Goal: Task Accomplishment & Management: Manage account settings

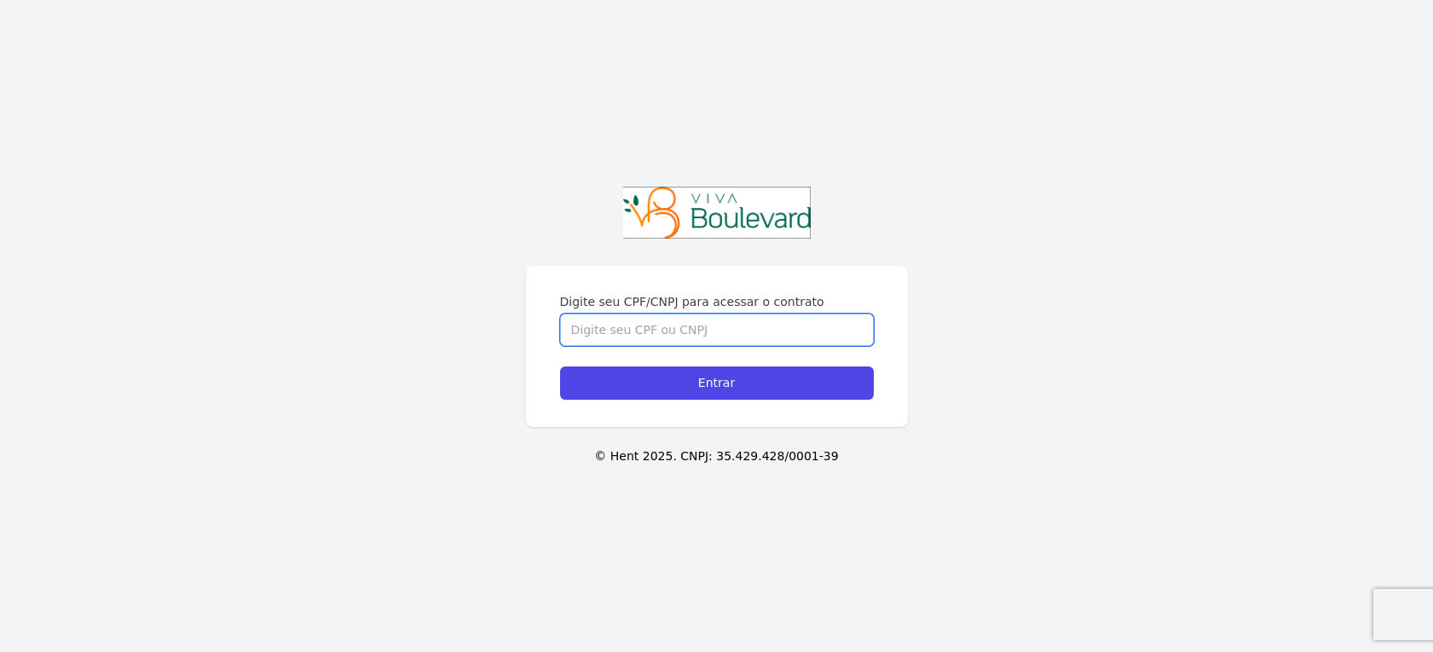
click at [626, 326] on input "Digite seu CPF/CNPJ para acessar o contrato" at bounding box center [717, 330] width 314 height 32
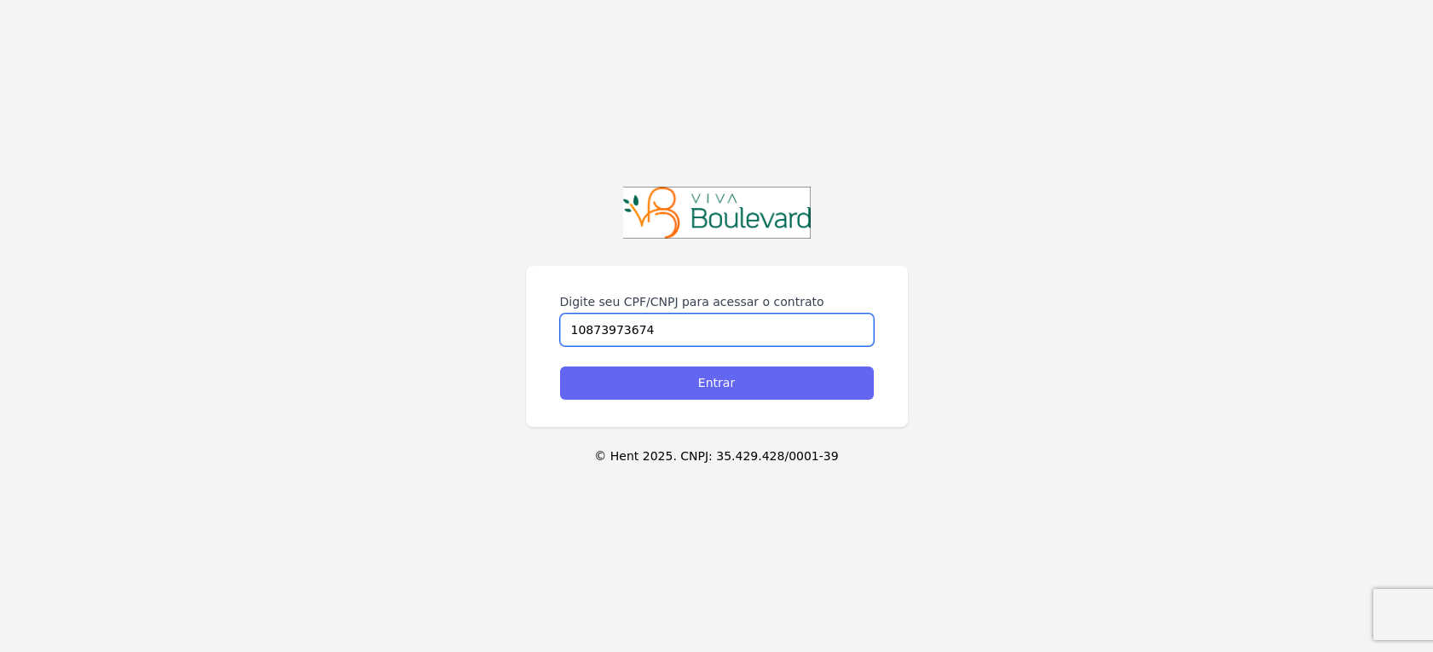
type input "10873973674"
click at [735, 383] on input "Entrar" at bounding box center [717, 382] width 314 height 33
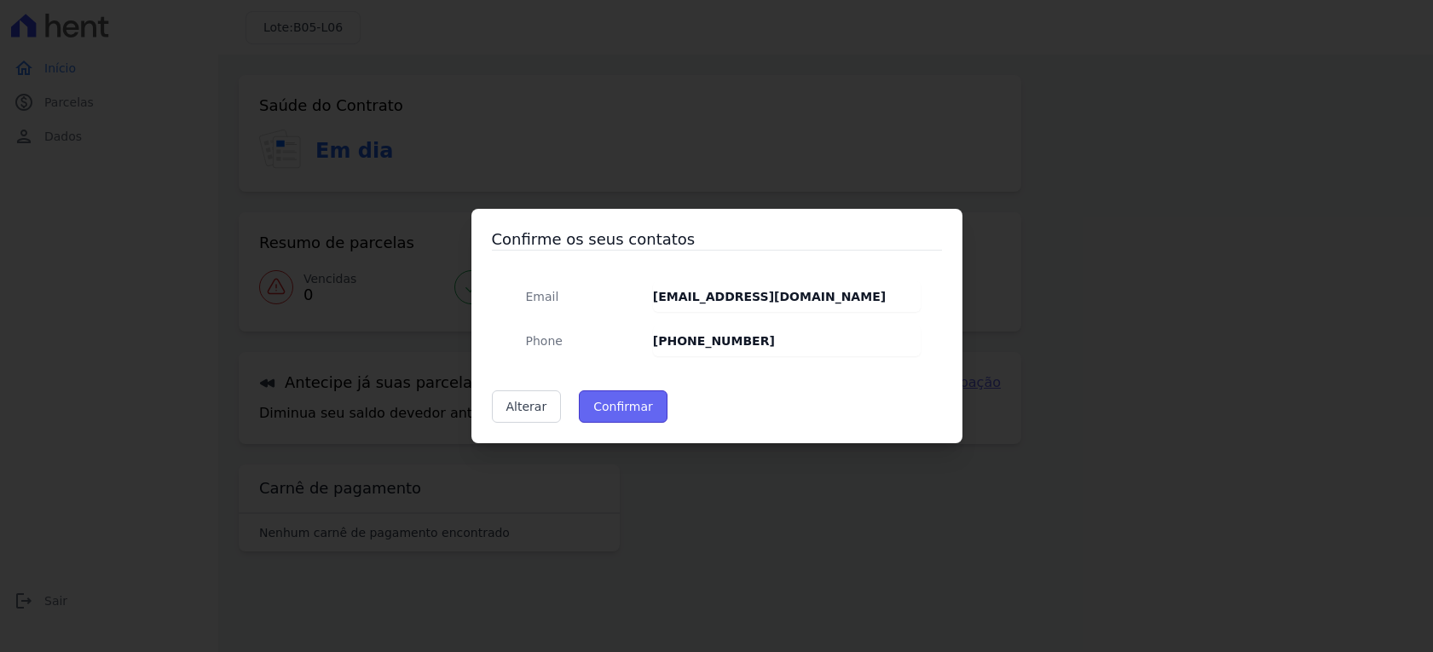
click at [629, 400] on button "Confirmar" at bounding box center [623, 406] width 89 height 32
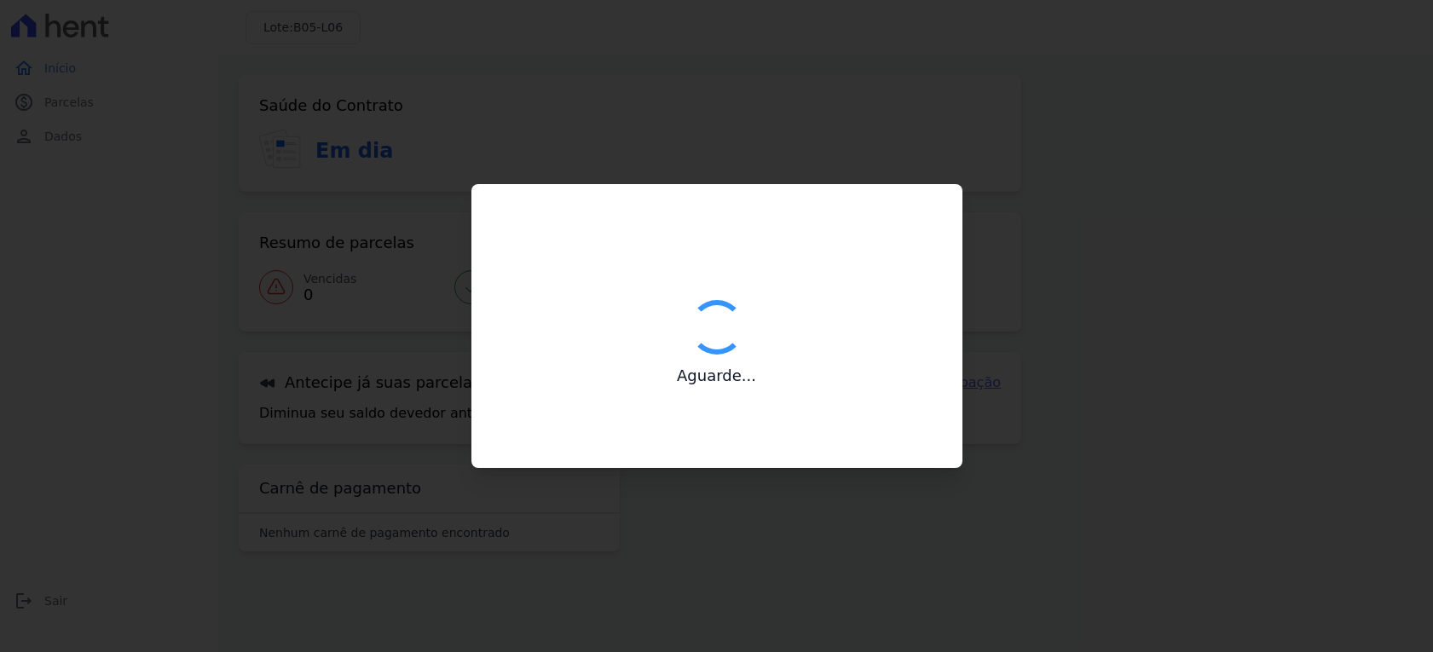
type input "Contatos confirmados com sucesso."
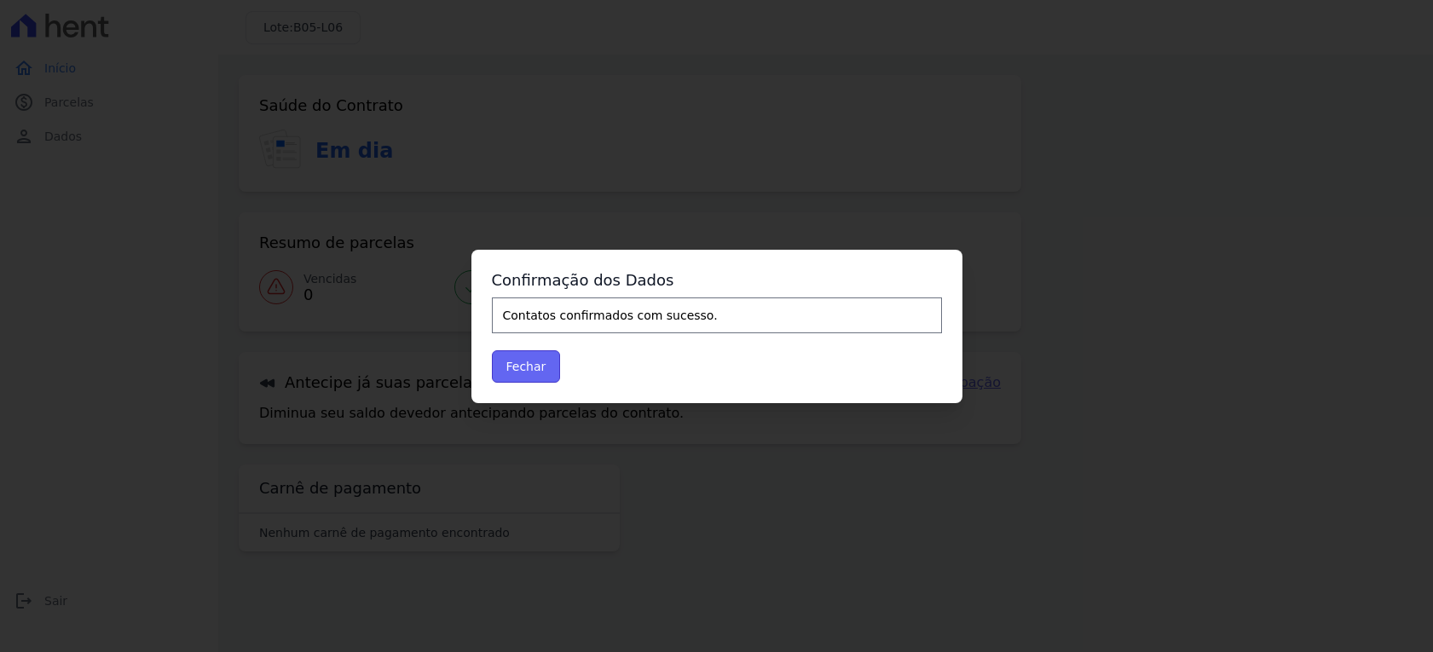
click at [539, 355] on button "Fechar" at bounding box center [526, 366] width 69 height 32
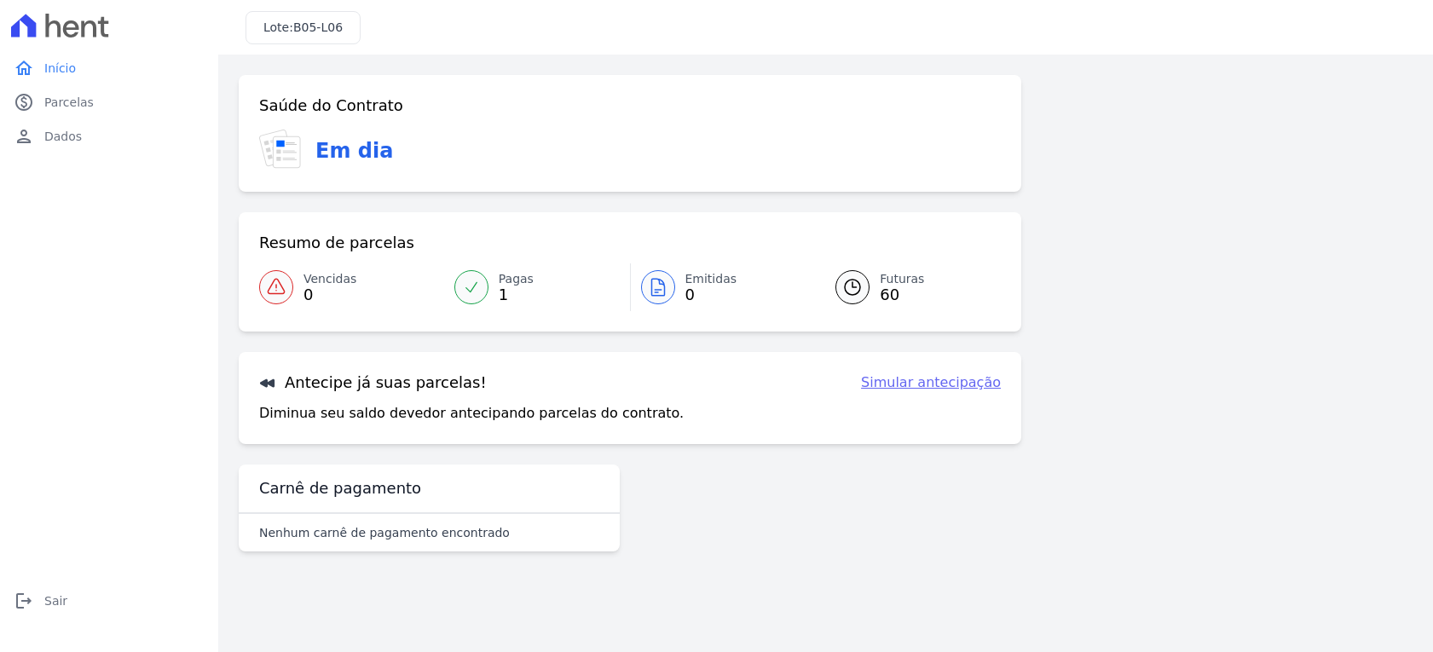
click at [947, 382] on link "Simular antecipação" at bounding box center [931, 382] width 140 height 20
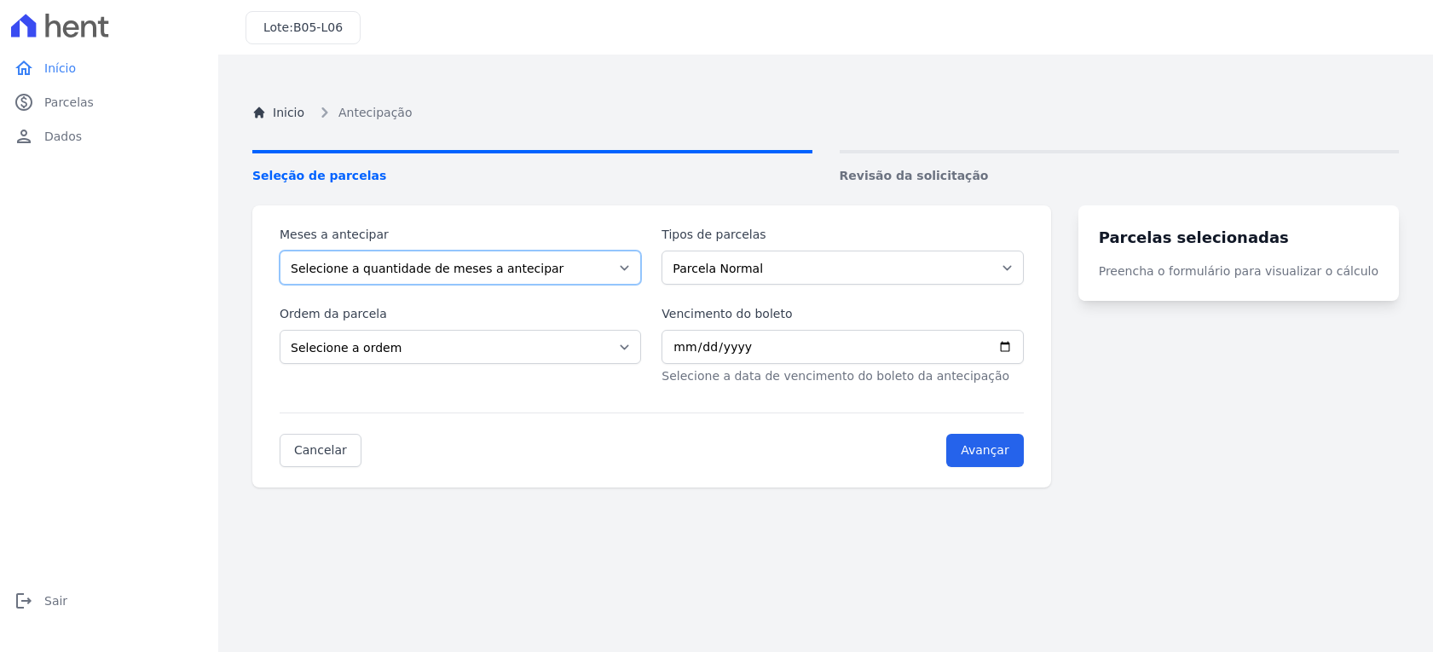
click at [456, 273] on select "Selecione a quantidade de meses a antecipar 1 2 3 4 5 6 7 8 9 10 11 12 13 14 15…" at bounding box center [460, 268] width 361 height 34
click at [721, 277] on select "Parcela Normal" at bounding box center [841, 268] width 361 height 34
click at [591, 282] on select "Selecione a quantidade de meses a antecipar 1 2 3 4 5 6 7 8 9 10 11 12 13 14 15…" at bounding box center [460, 268] width 361 height 34
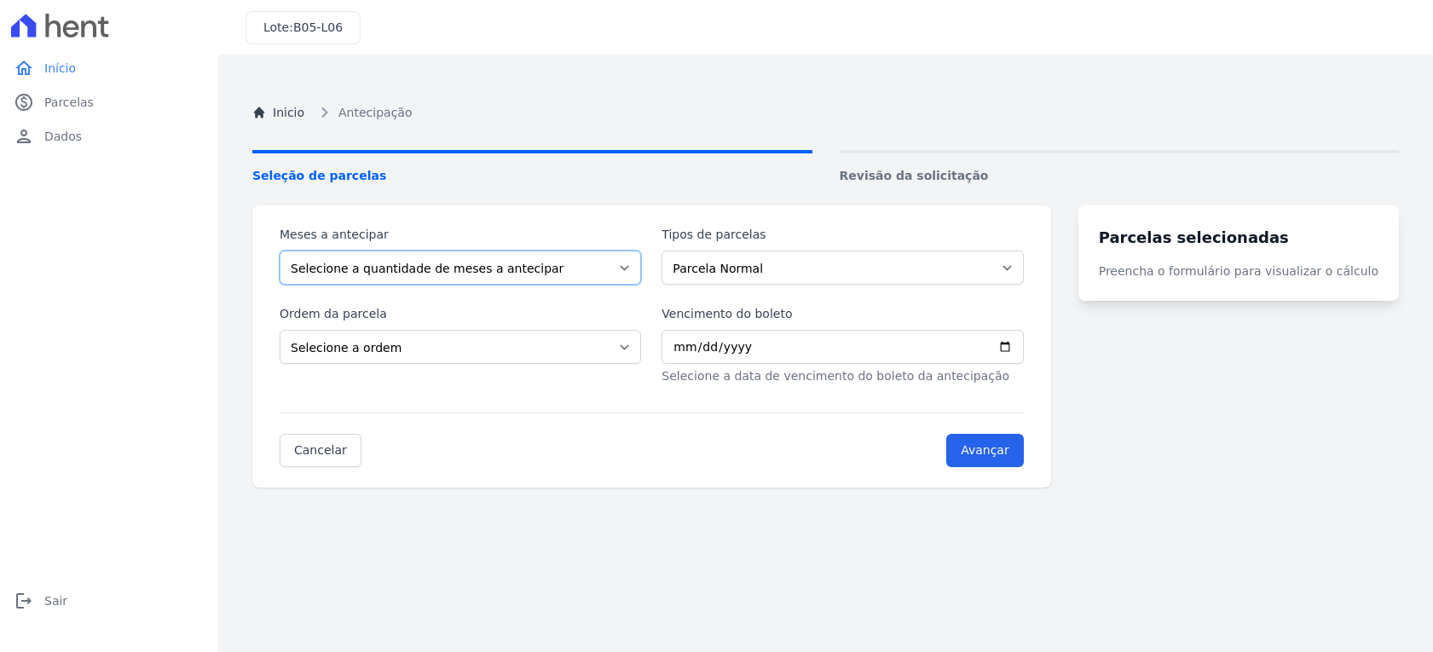
select select "10"
click at [280, 251] on select "Selecione a quantidade de meses a antecipar 1 2 3 4 5 6 7 8 9 10 11 12 13 14 15…" at bounding box center [460, 268] width 361 height 34
click at [739, 269] on select "Parcela Normal" at bounding box center [841, 268] width 361 height 34
drag, startPoint x: 725, startPoint y: 269, endPoint x: 713, endPoint y: 272, distance: 12.2
click at [722, 270] on select "Parcela Normal" at bounding box center [841, 268] width 361 height 34
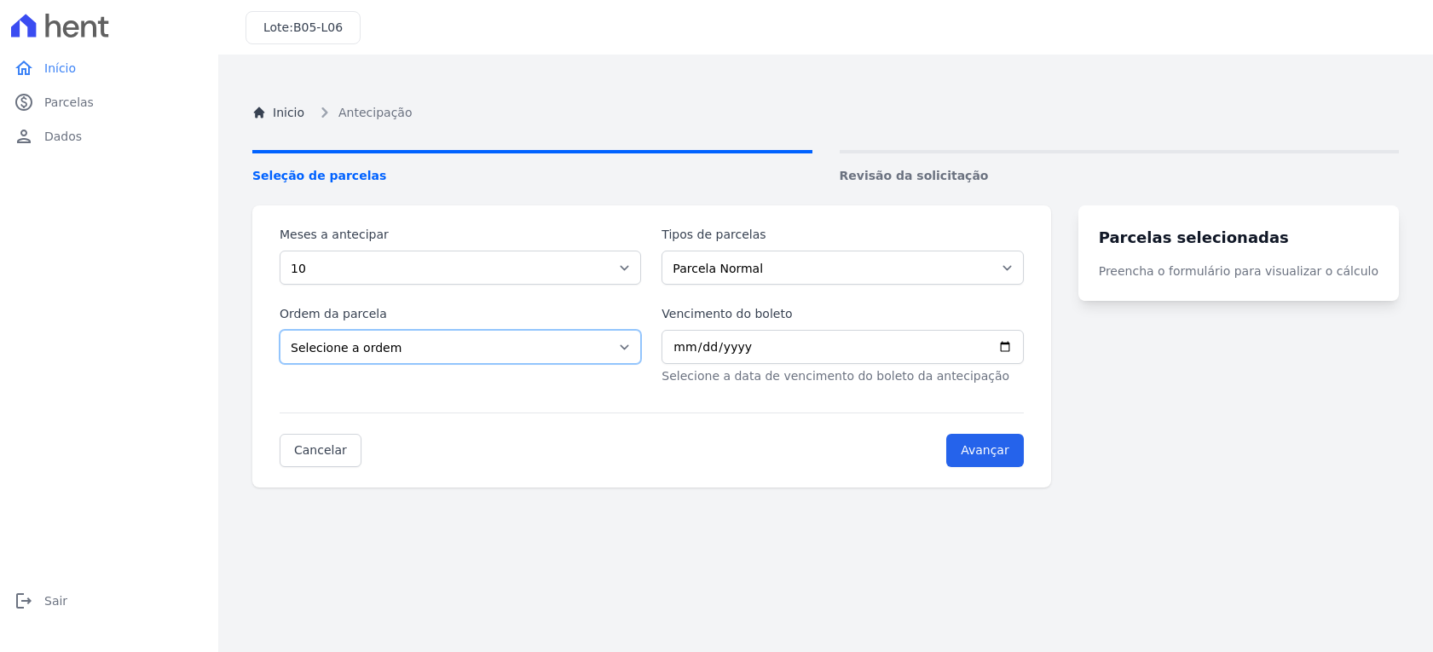
click at [601, 343] on select "Selecione a ordem Últimas parcelas Primeiras parcelas" at bounding box center [460, 347] width 361 height 34
select select "ending"
click at [280, 330] on select "Selecione a ordem Últimas parcelas Primeiras parcelas" at bounding box center [460, 347] width 361 height 34
click at [38, 66] on link "home Início" at bounding box center [109, 68] width 205 height 34
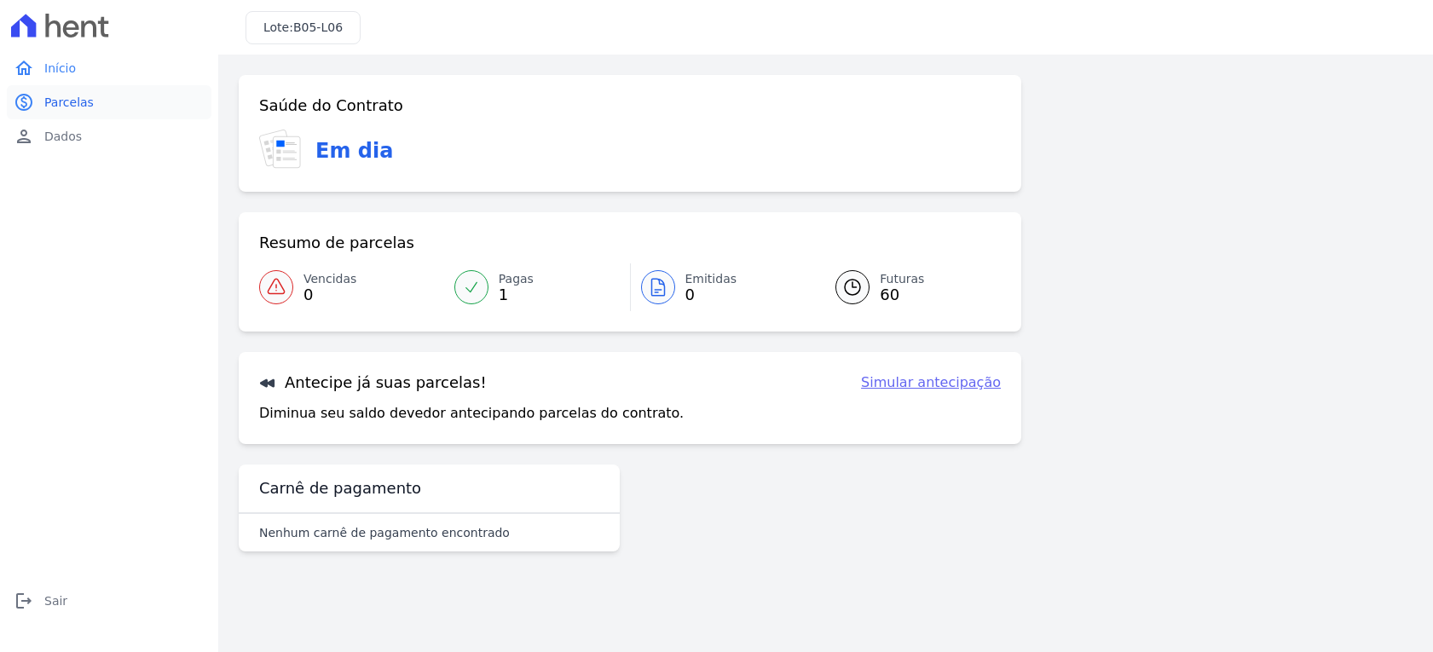
click at [79, 106] on span "Parcelas" at bounding box center [68, 102] width 49 height 17
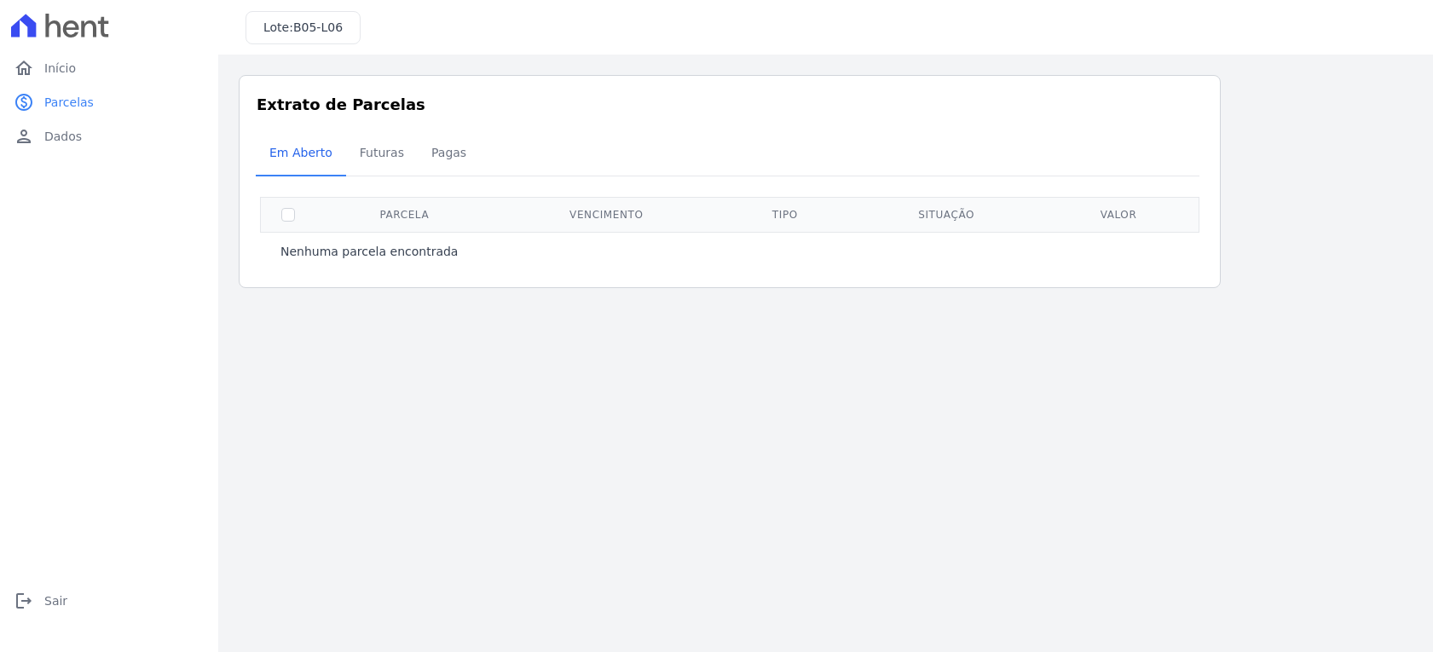
click at [292, 225] on th at bounding box center [288, 214] width 55 height 35
click at [364, 170] on span "Futuras" at bounding box center [381, 153] width 65 height 34
click at [365, 153] on span "Futuras" at bounding box center [381, 153] width 65 height 34
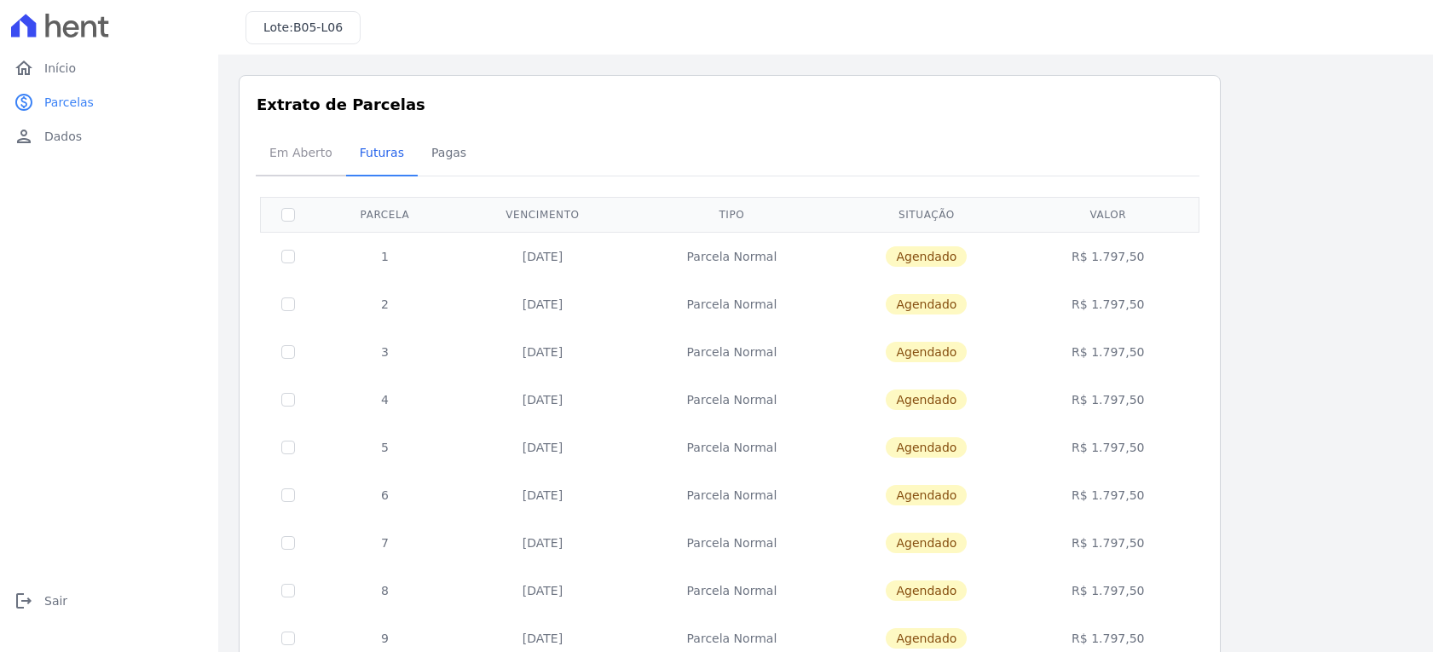
click at [297, 167] on span "Em Aberto" at bounding box center [301, 153] width 84 height 34
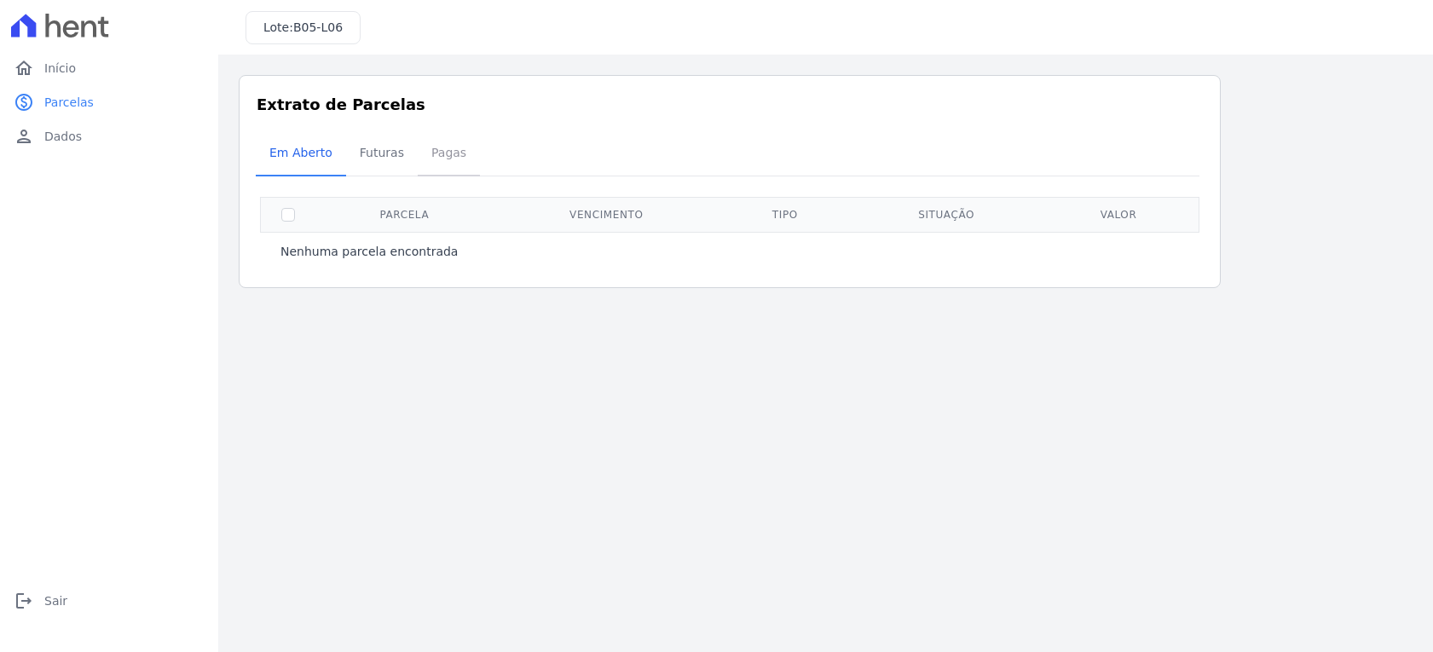
click at [424, 153] on span "Pagas" at bounding box center [448, 153] width 55 height 34
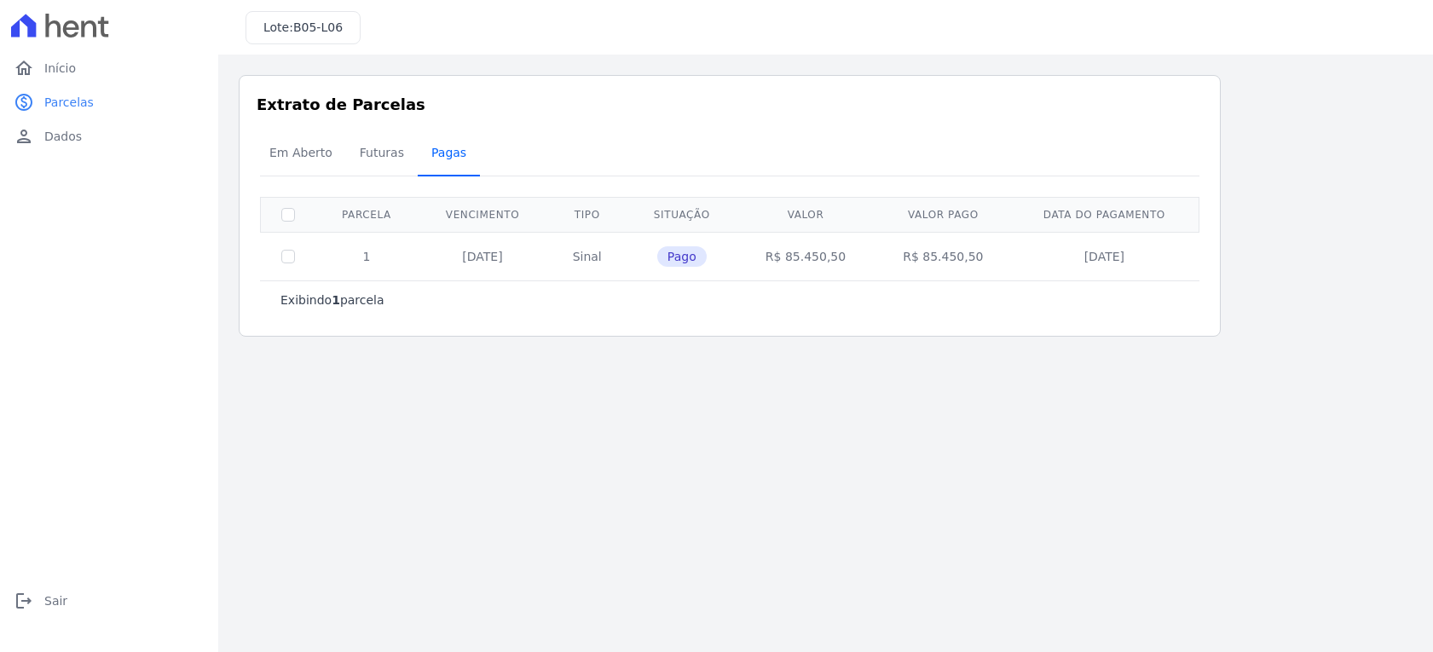
click at [429, 157] on span "Pagas" at bounding box center [448, 153] width 55 height 34
click at [377, 156] on span "Futuras" at bounding box center [381, 153] width 65 height 34
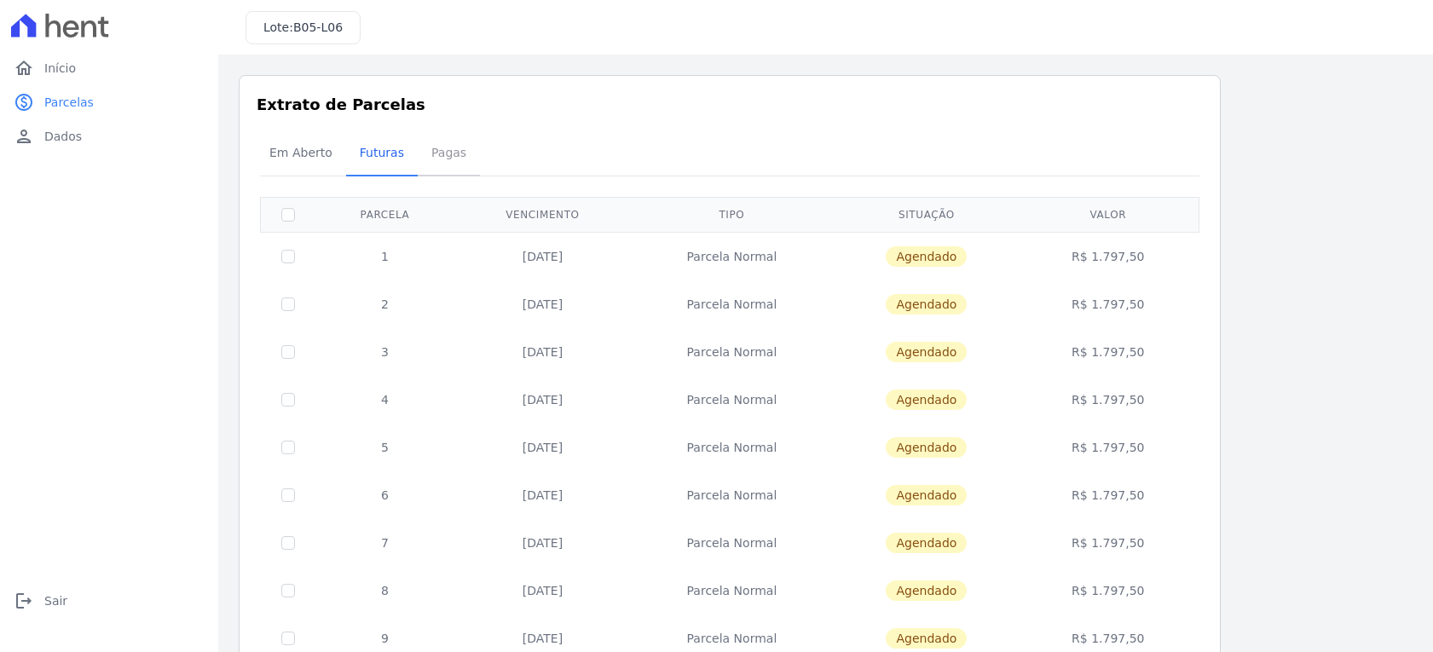
click at [431, 155] on span "Pagas" at bounding box center [448, 153] width 55 height 34
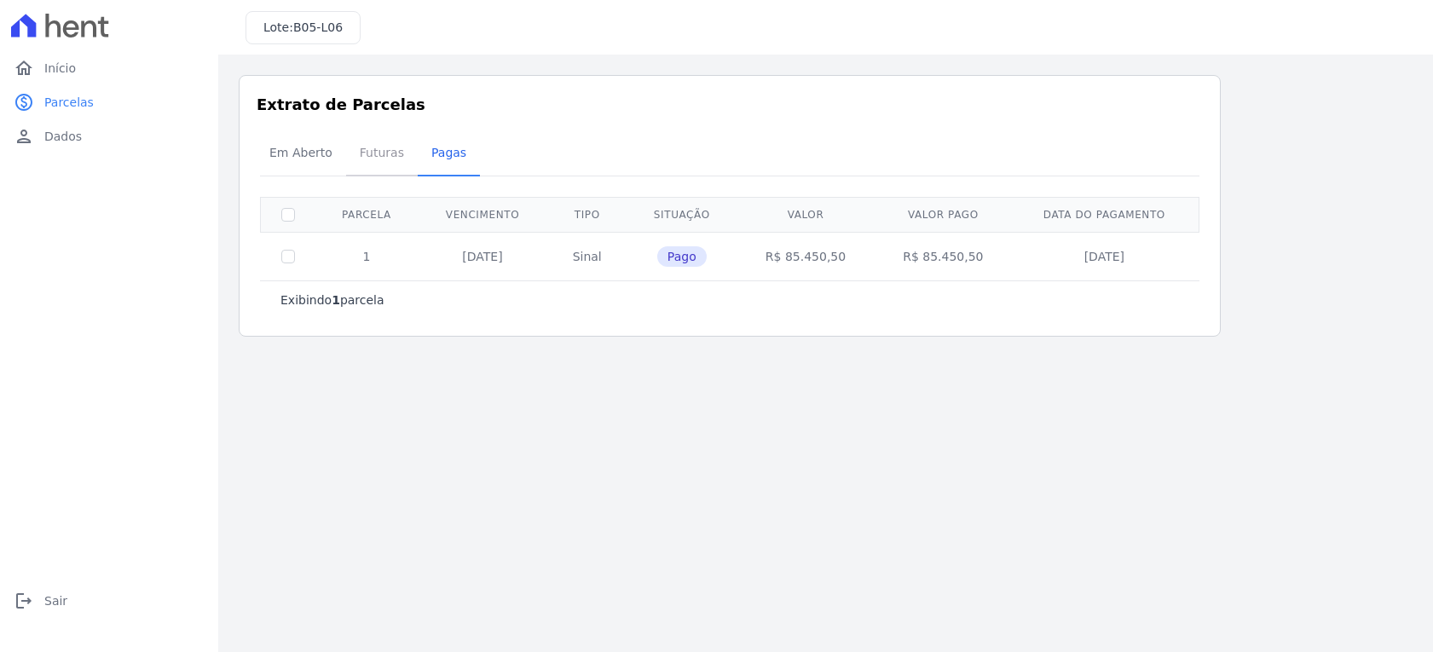
click at [370, 167] on span "Futuras" at bounding box center [381, 153] width 65 height 34
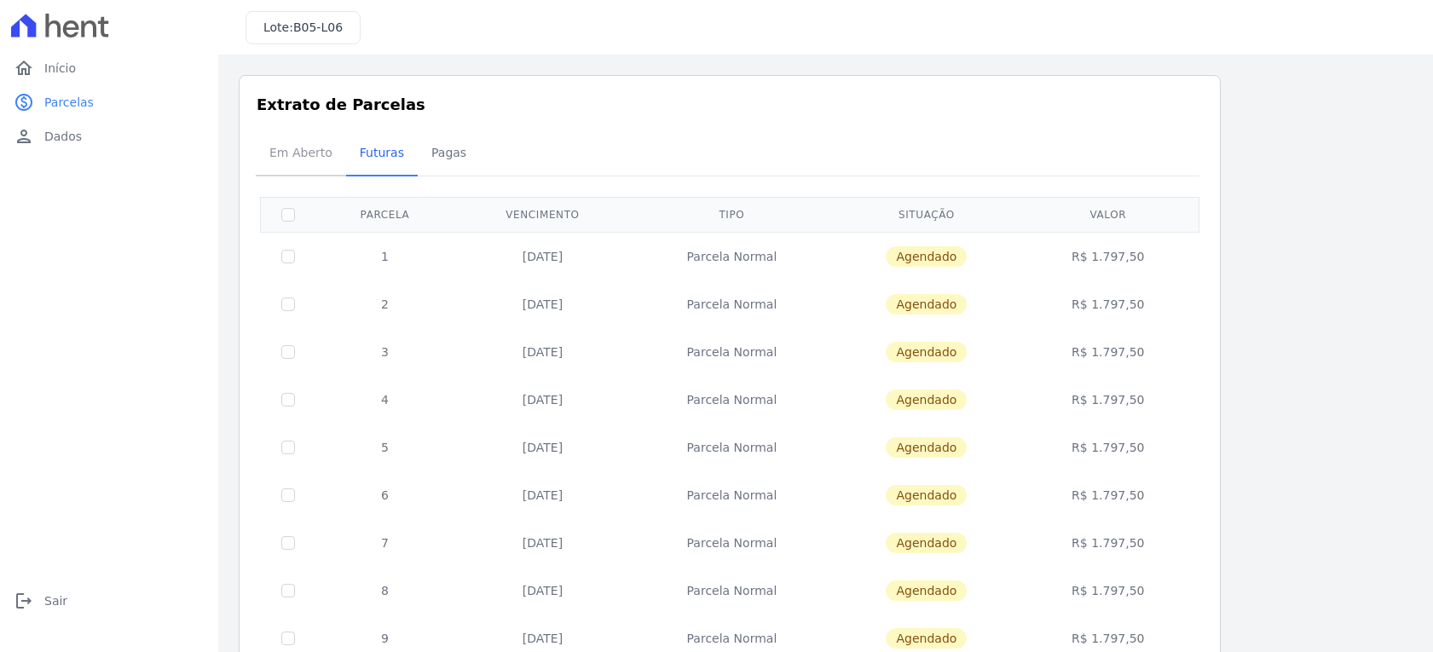
click at [292, 159] on span "Em Aberto" at bounding box center [301, 153] width 84 height 34
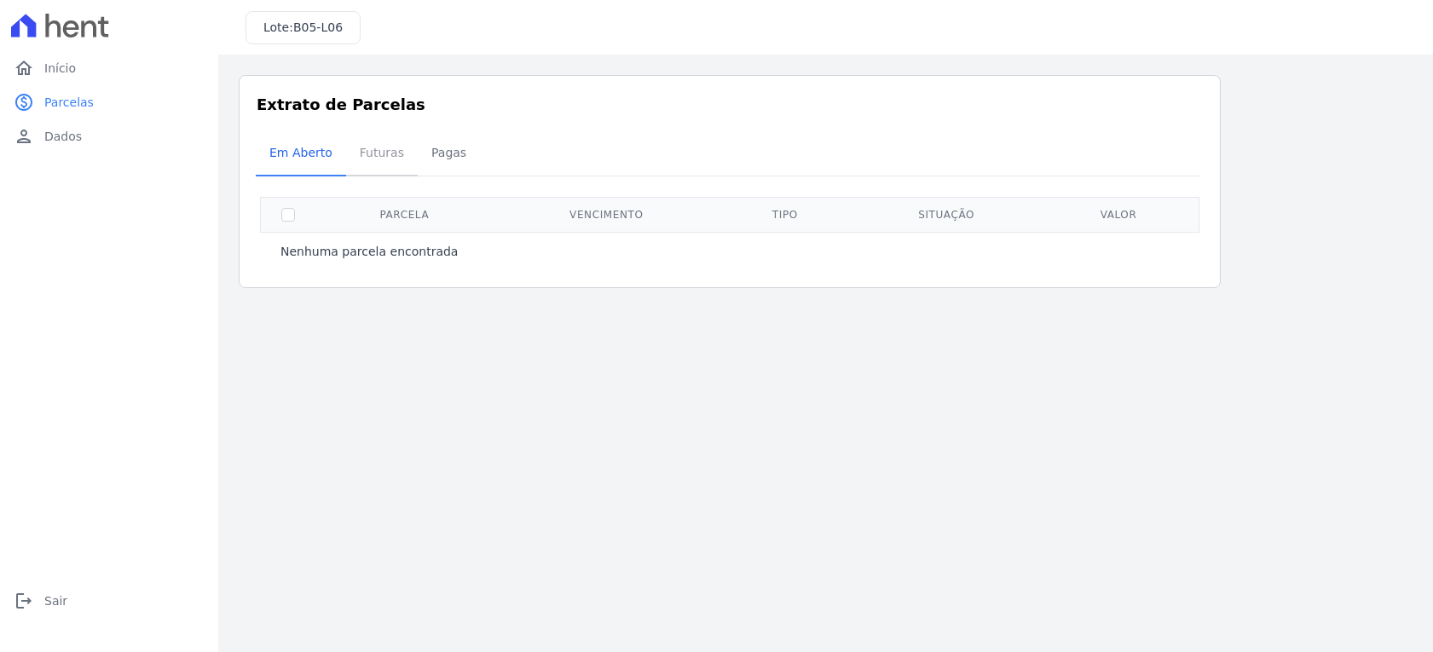
click at [381, 154] on span "Futuras" at bounding box center [381, 153] width 65 height 34
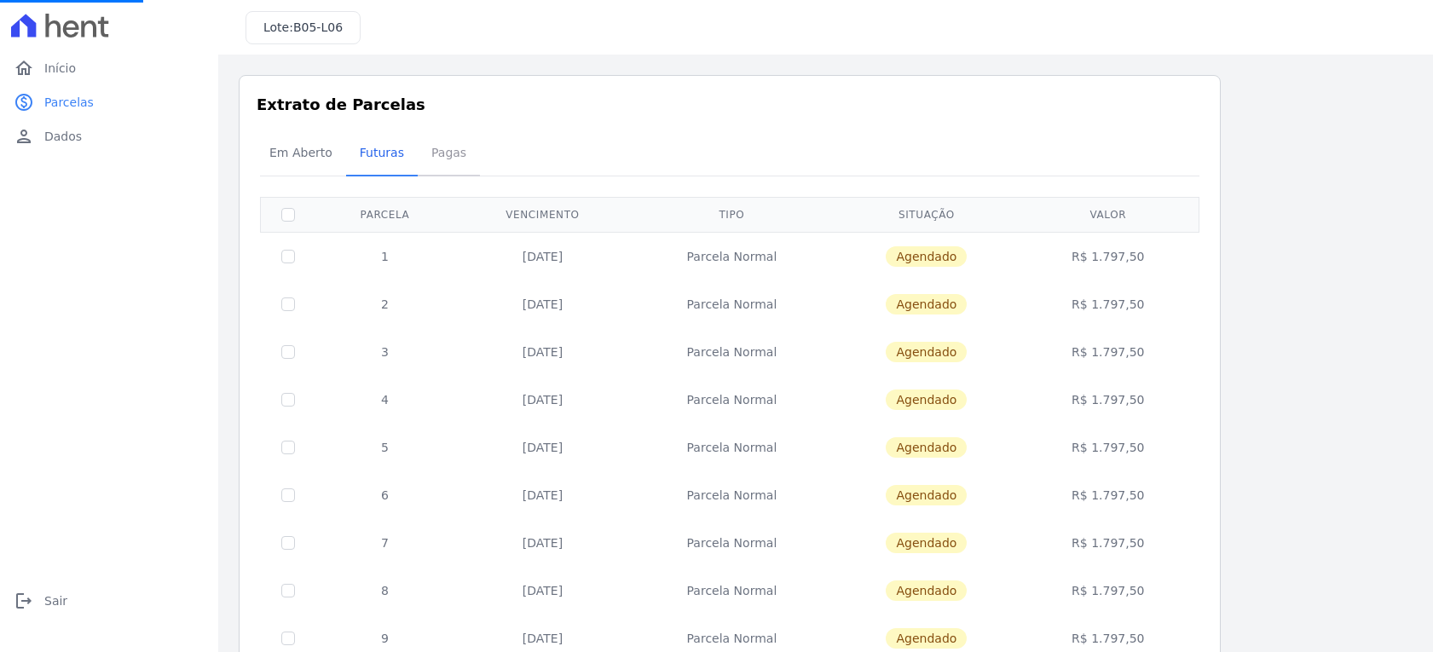
click at [436, 153] on span "Pagas" at bounding box center [448, 153] width 55 height 34
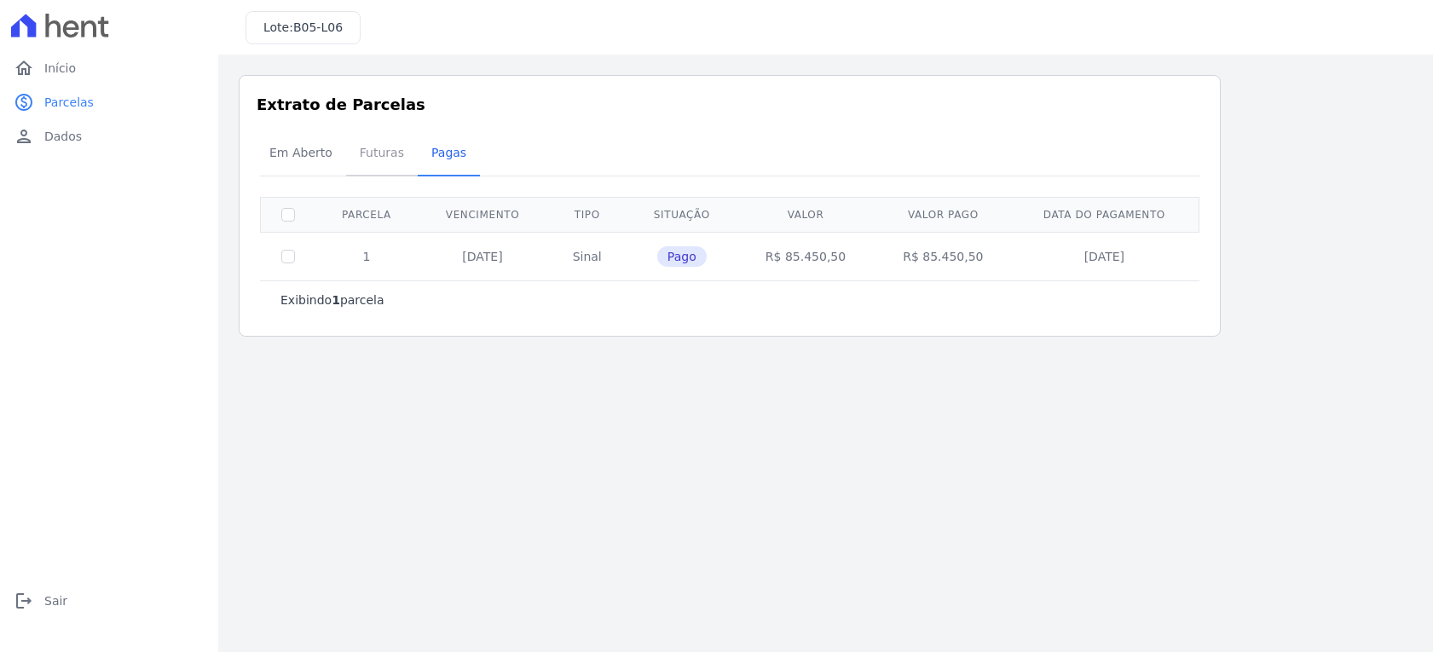
click at [381, 157] on span "Futuras" at bounding box center [381, 153] width 65 height 34
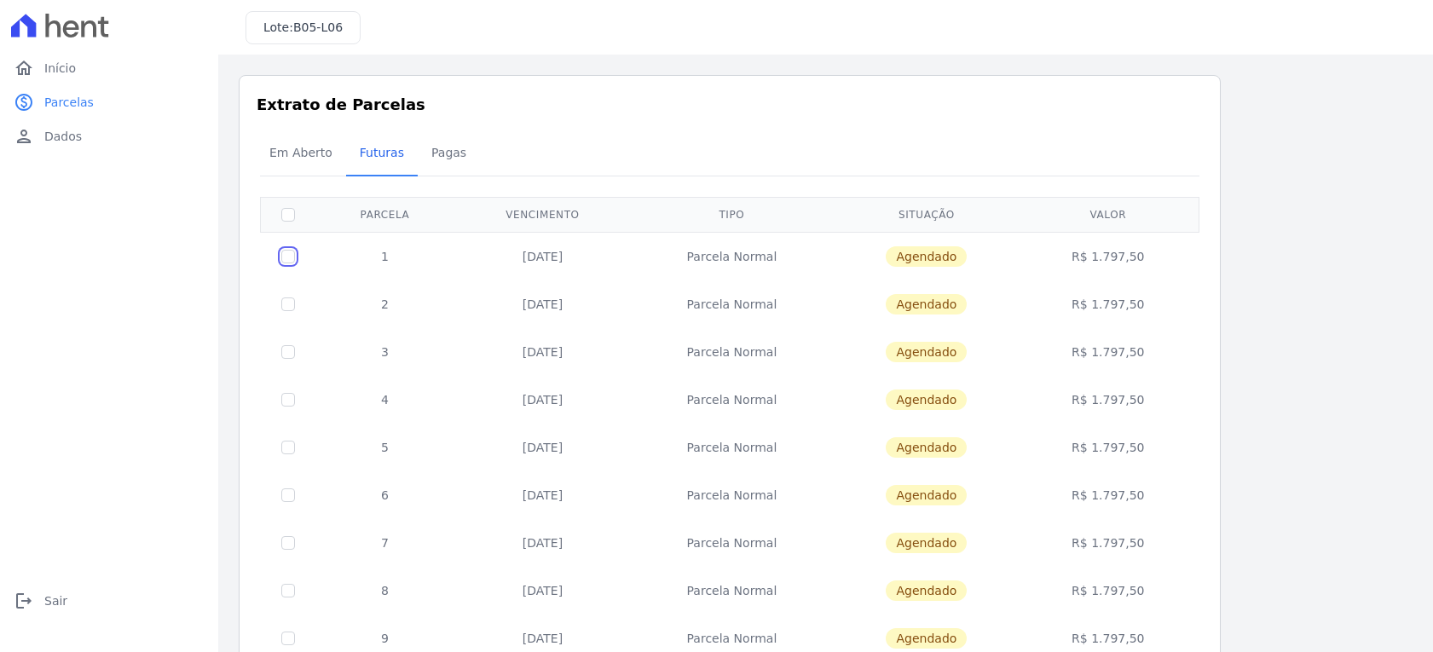
click at [284, 256] on input "checkbox" at bounding box center [288, 257] width 14 height 14
checkbox input "true"
click at [285, 265] on td at bounding box center [288, 256] width 55 height 49
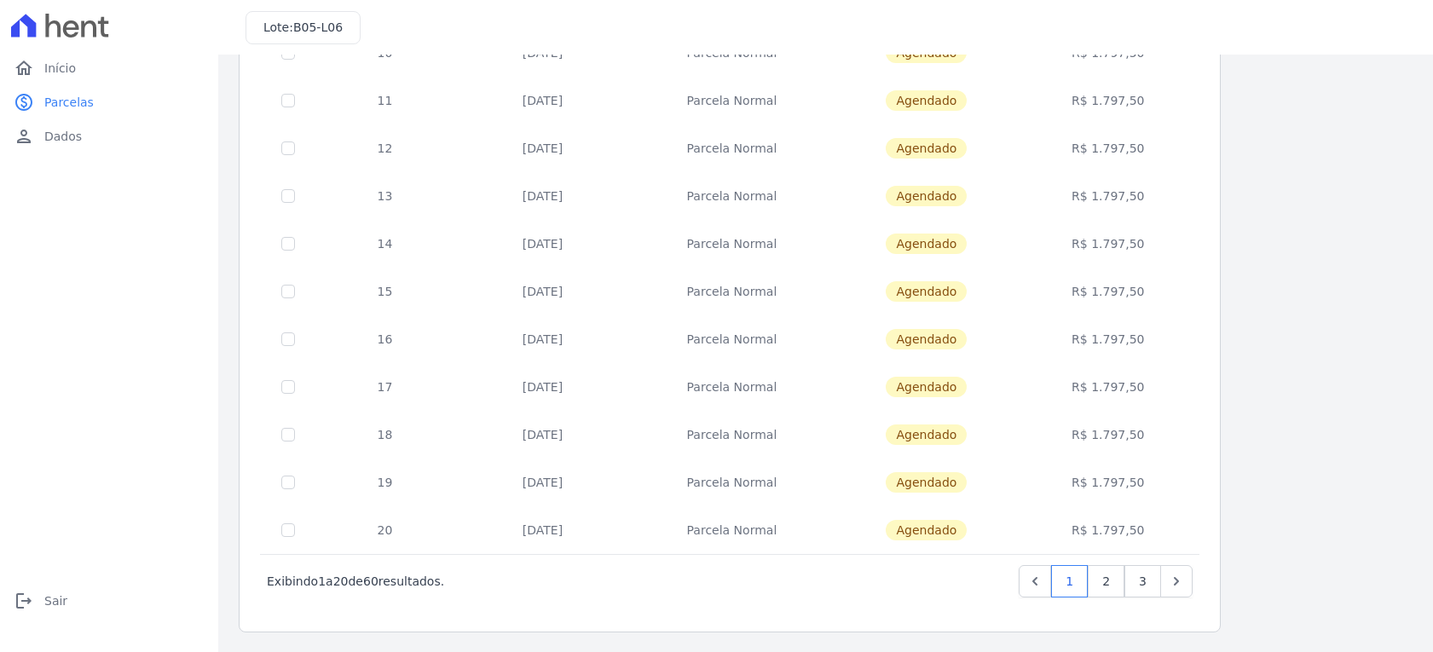
scroll to position [634, 0]
click at [1136, 574] on link "3" at bounding box center [1142, 580] width 37 height 32
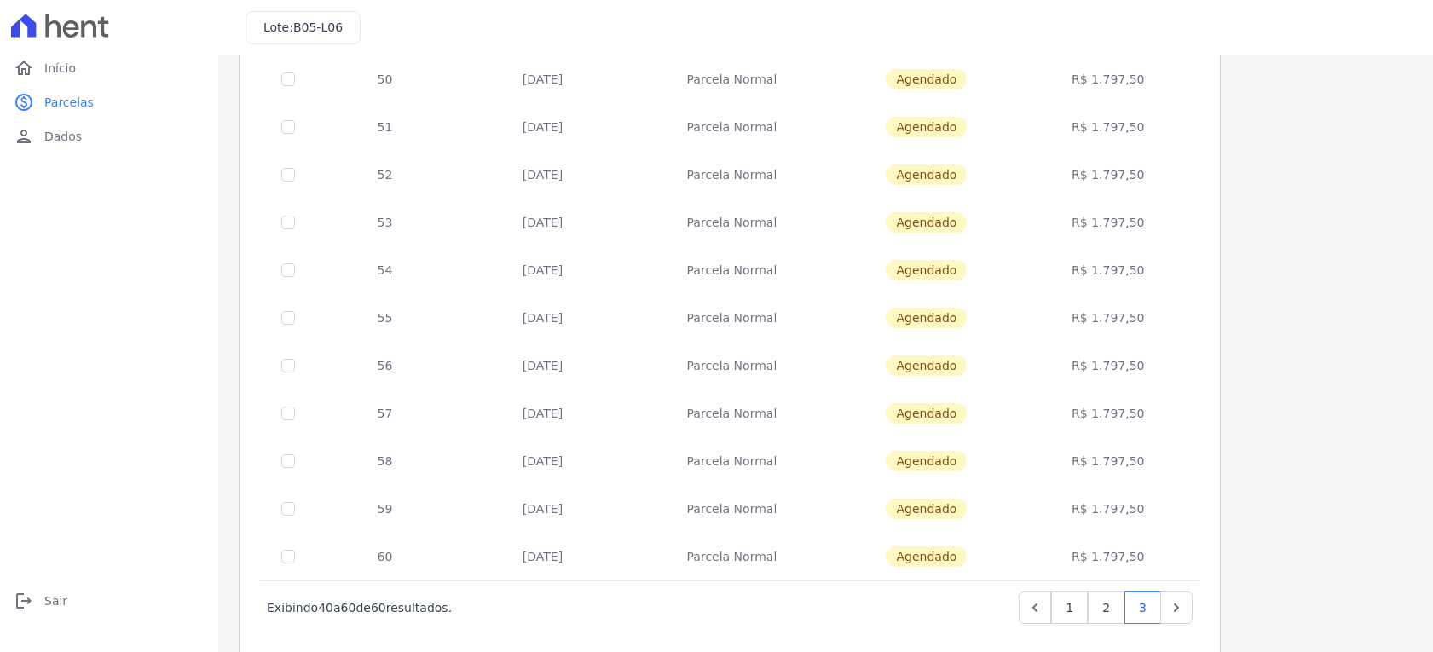
scroll to position [634, 0]
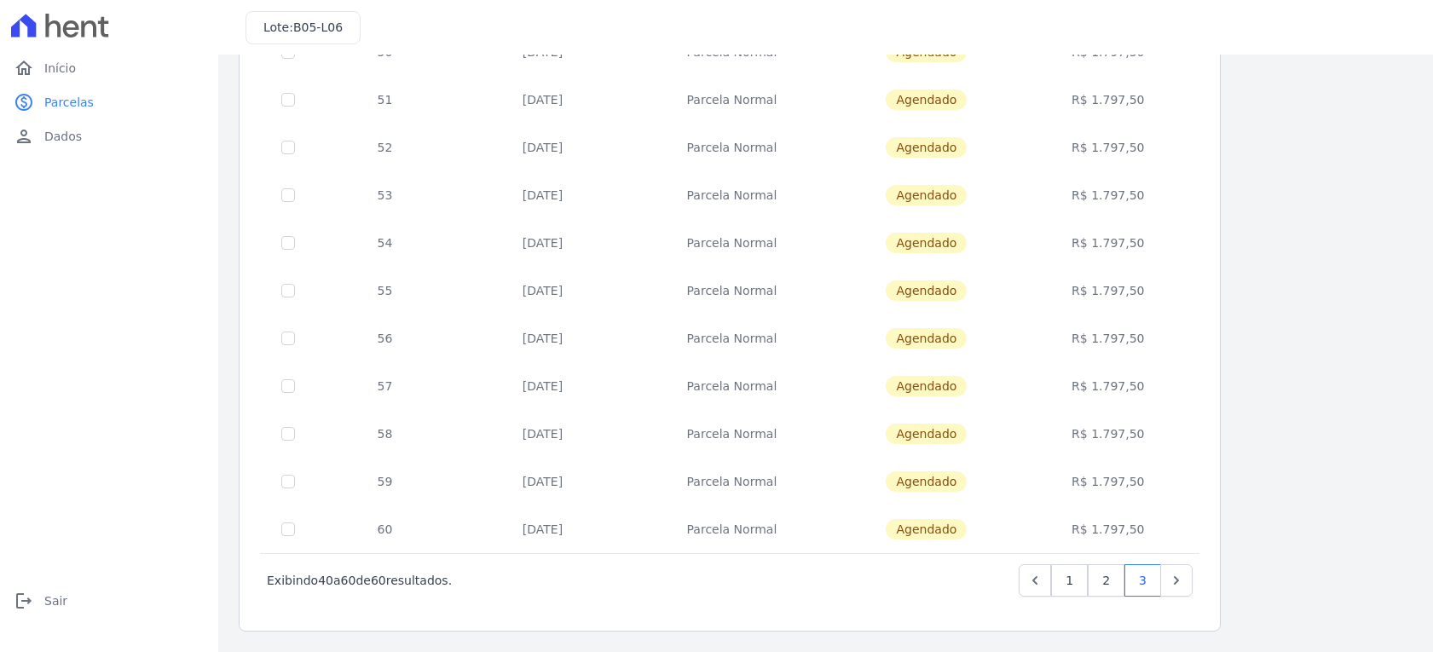
click at [310, 39] on div "Lote: B05-L06" at bounding box center [302, 27] width 115 height 33
click at [308, 32] on span "B05-L06" at bounding box center [317, 27] width 49 height 14
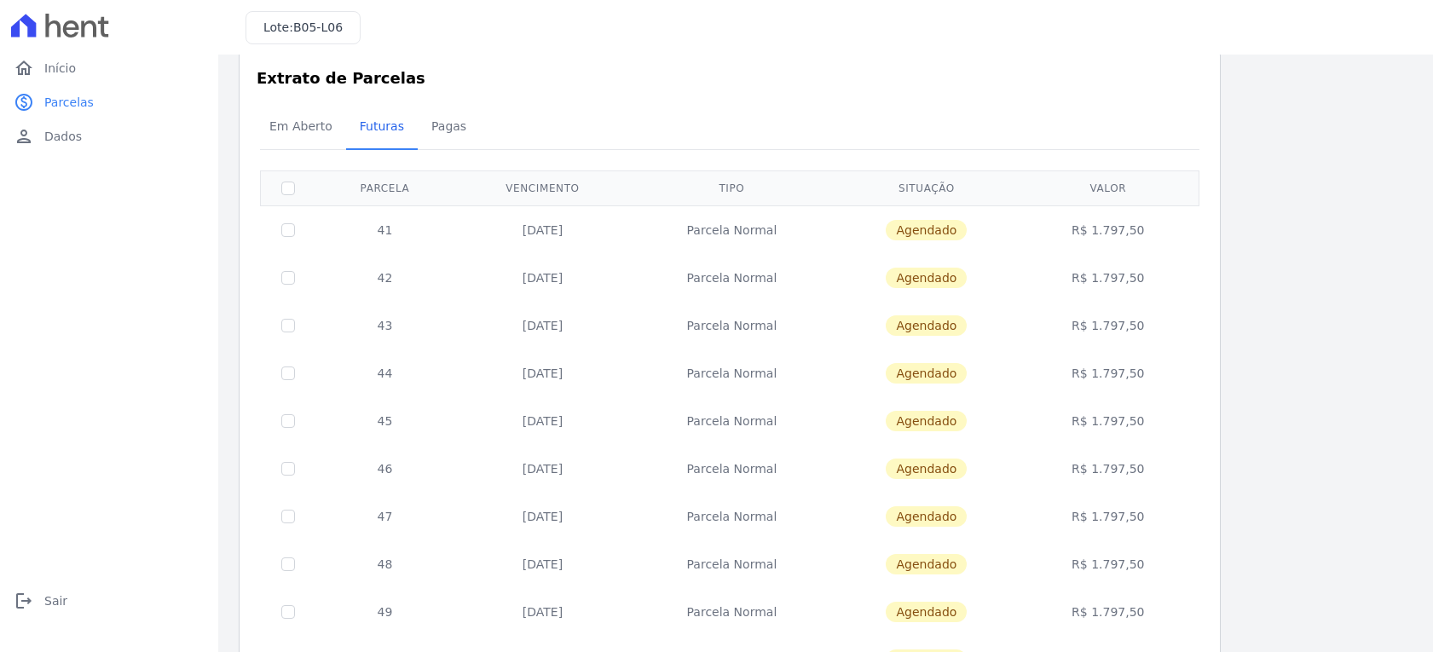
scroll to position [0, 0]
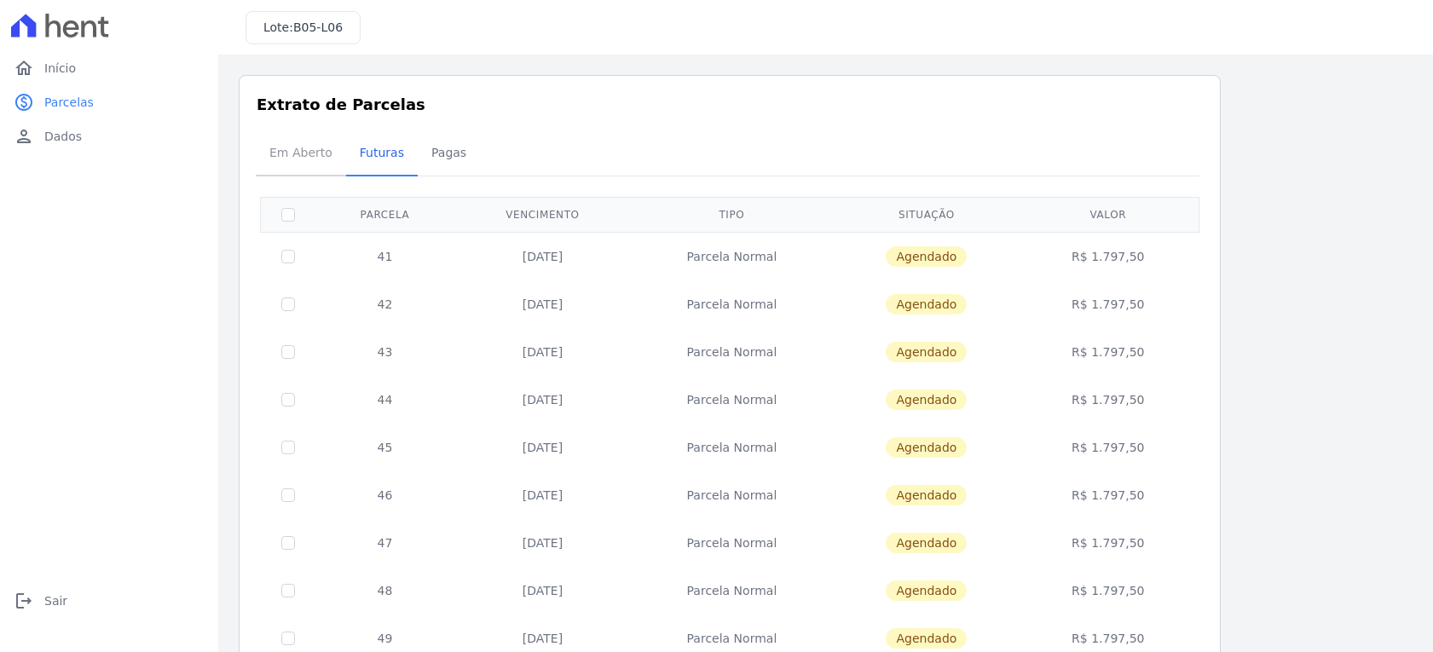
click at [303, 160] on span "Em Aberto" at bounding box center [301, 153] width 84 height 34
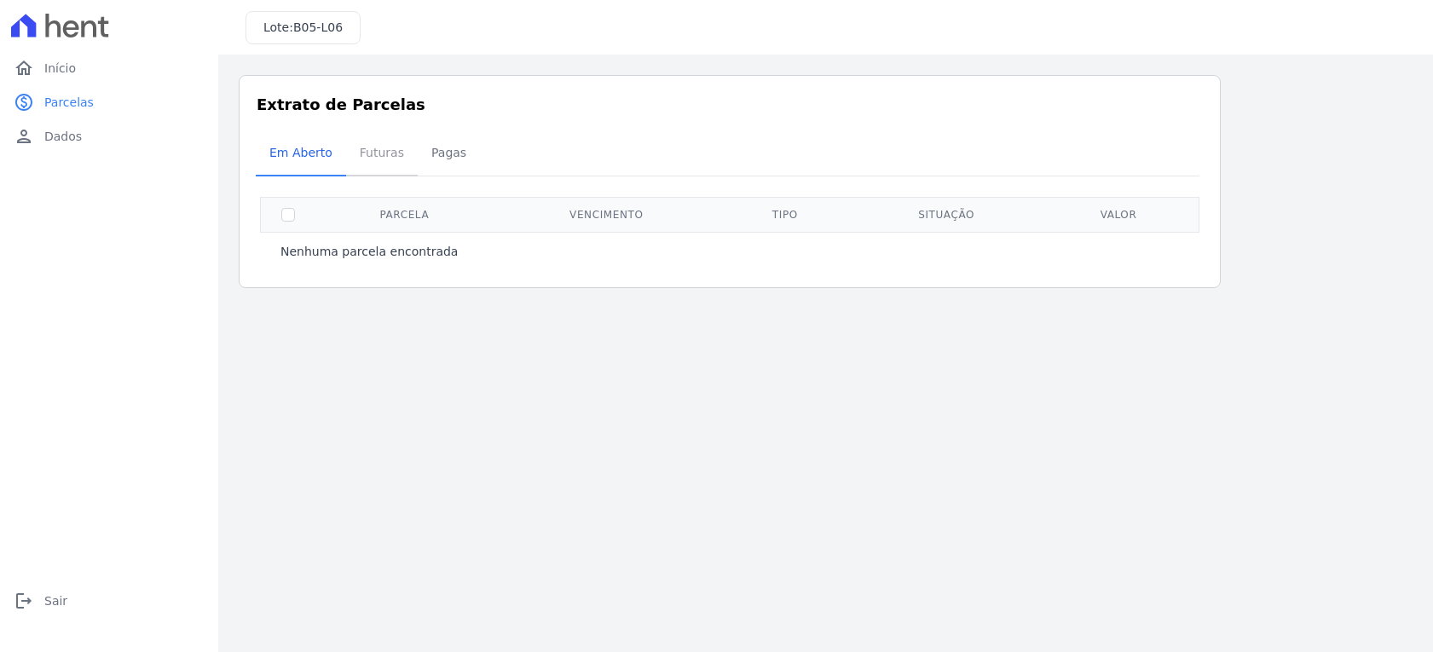
click at [349, 153] on span "Futuras" at bounding box center [381, 153] width 65 height 34
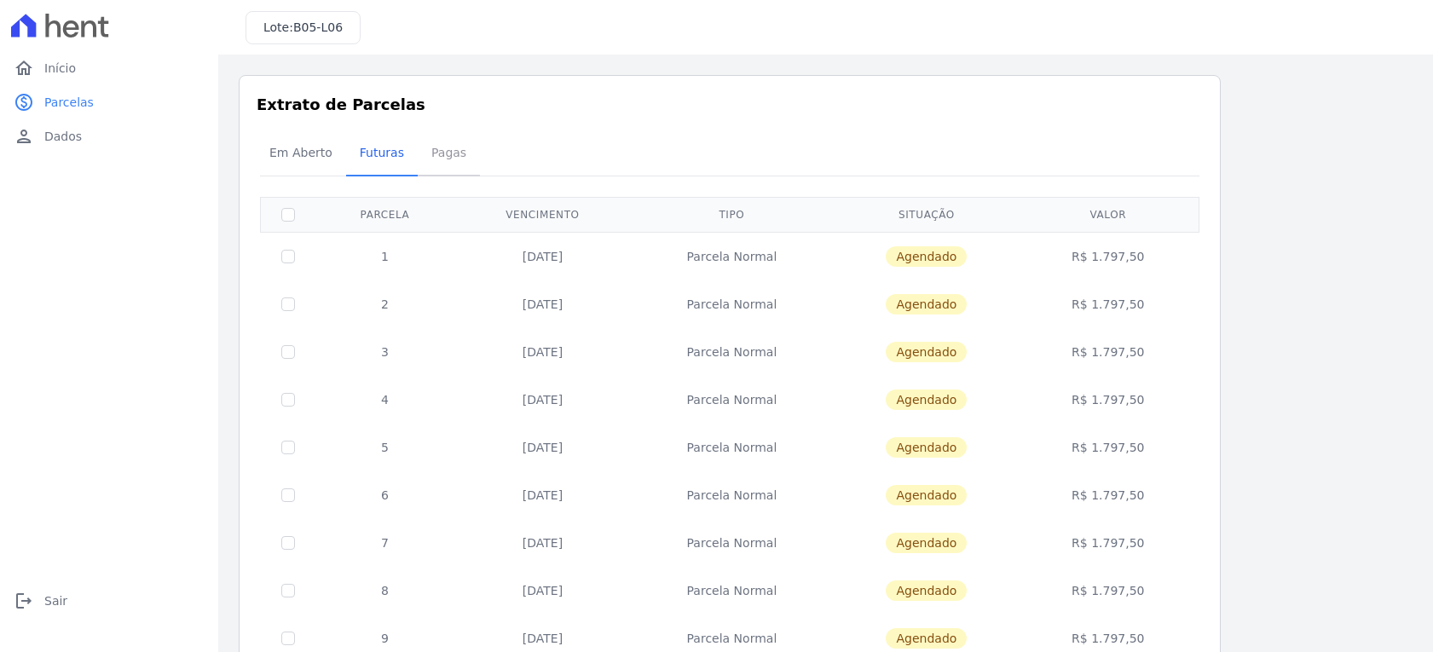
click at [437, 149] on span "Pagas" at bounding box center [448, 153] width 55 height 34
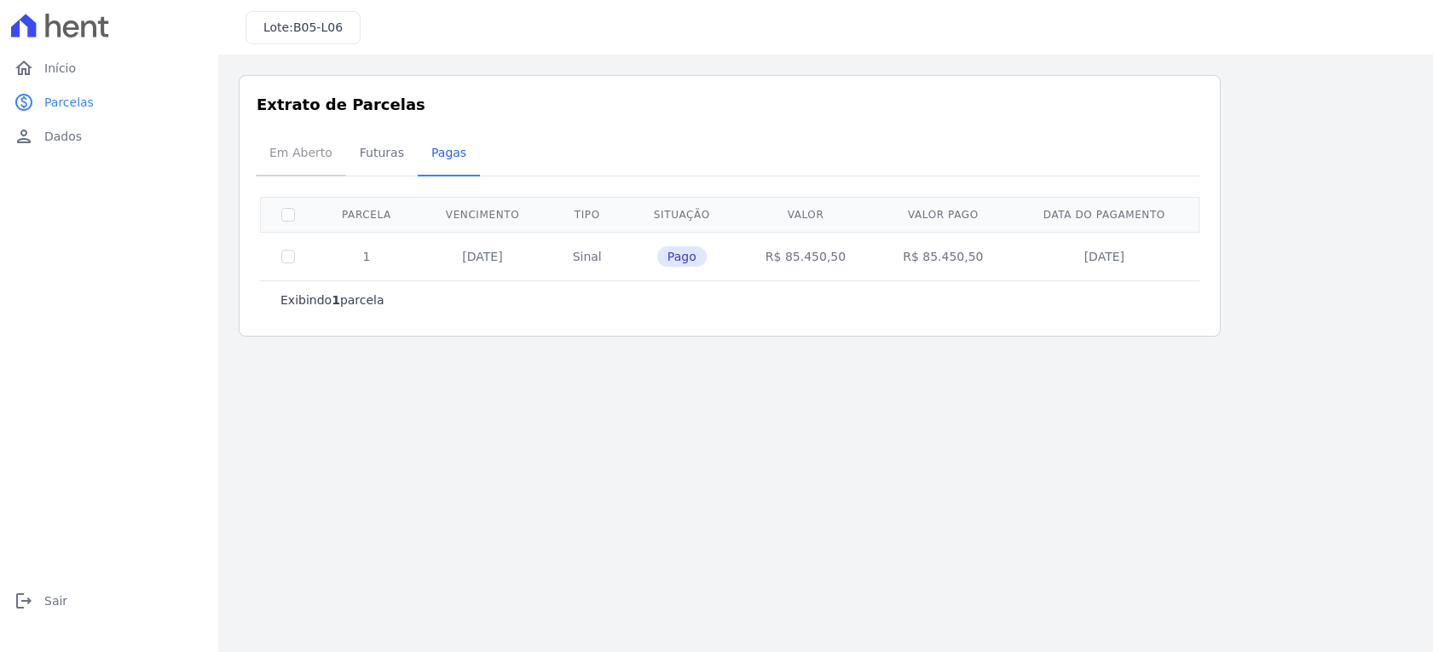
click at [297, 153] on span "Em Aberto" at bounding box center [301, 153] width 84 height 34
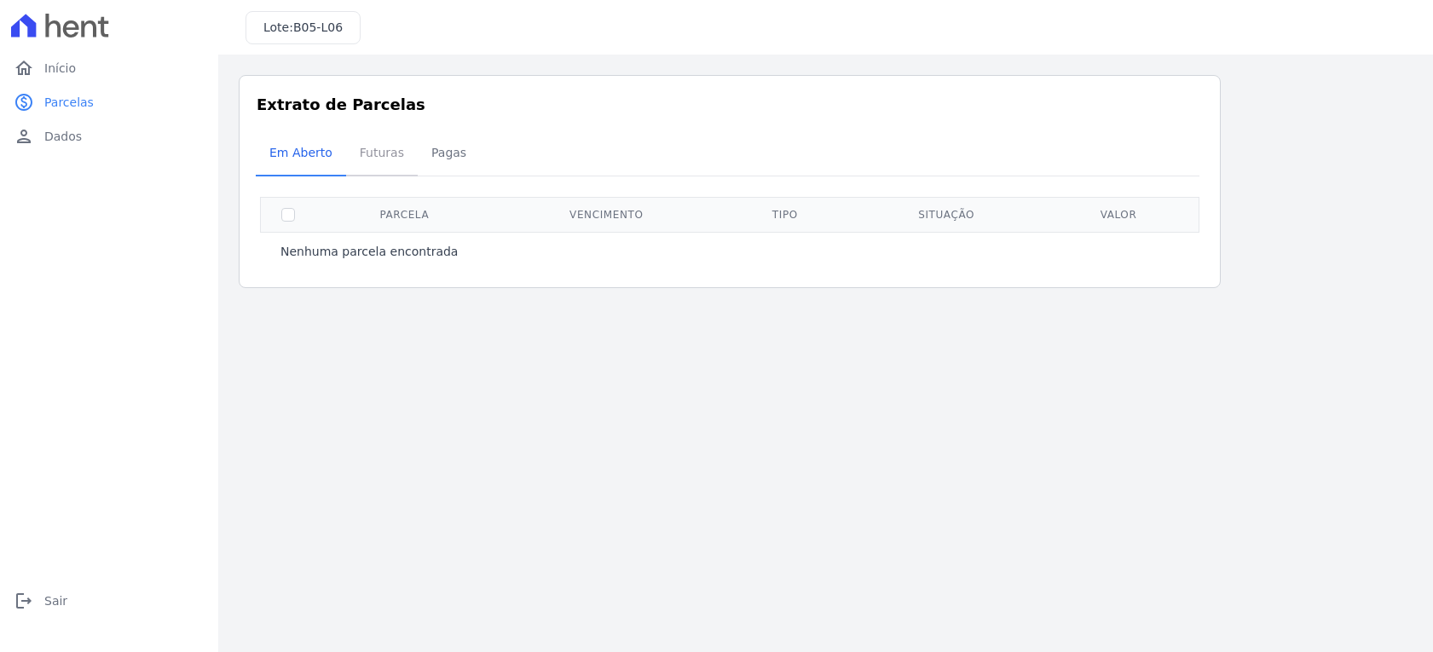
click at [379, 161] on span "Futuras" at bounding box center [381, 153] width 65 height 34
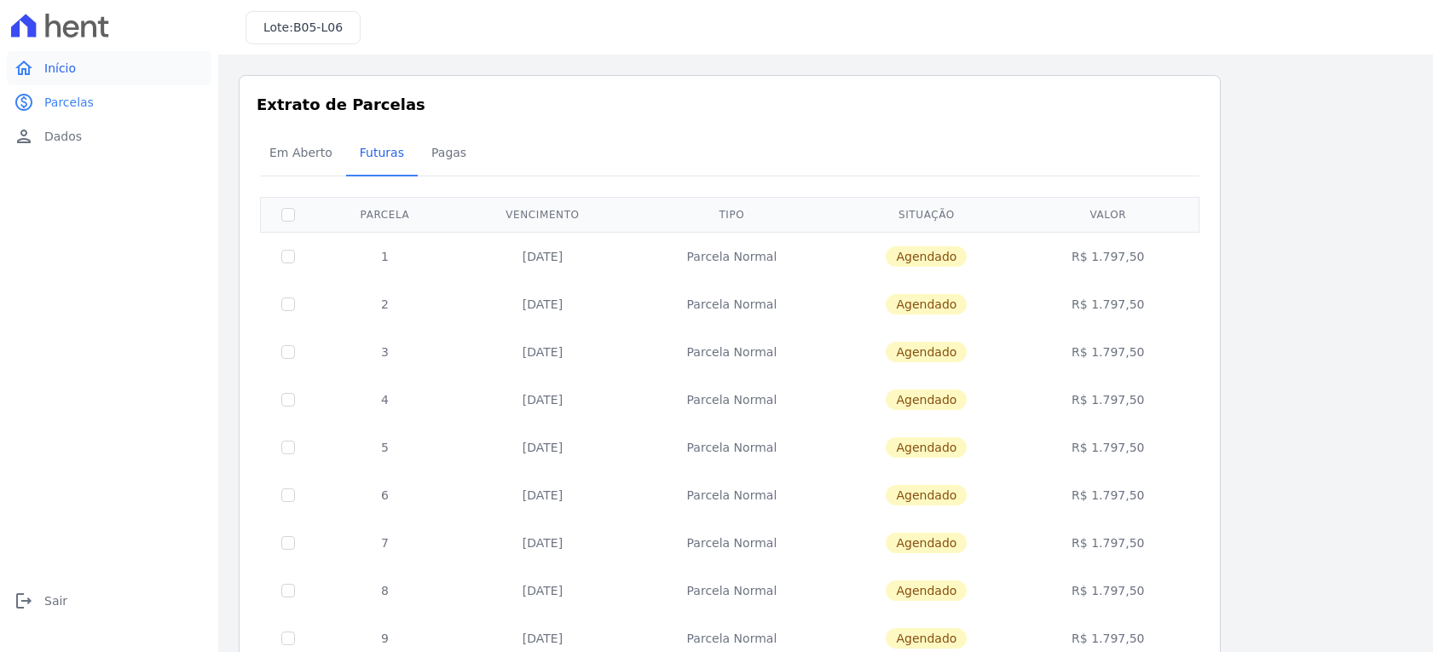
click at [70, 69] on span "Início" at bounding box center [60, 68] width 32 height 17
